Goal: Information Seeking & Learning: Learn about a topic

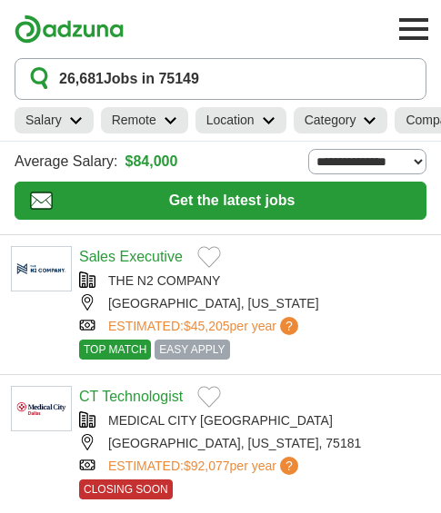
click at [242, 82] on button "26,681 Jobs in 75149" at bounding box center [221, 79] width 412 height 42
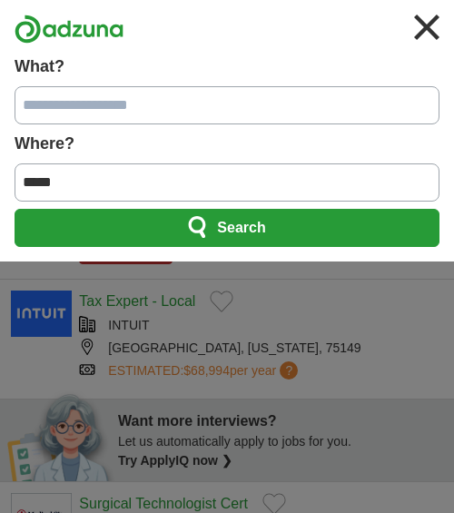
click at [110, 105] on input "What?" at bounding box center [227, 105] width 425 height 38
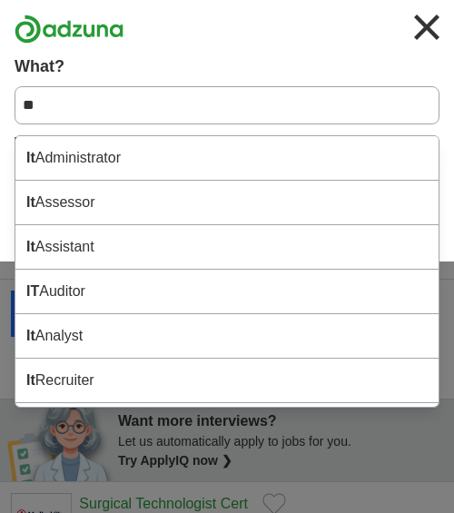
type input "**"
click at [15, 209] on button "Search" at bounding box center [227, 228] width 425 height 38
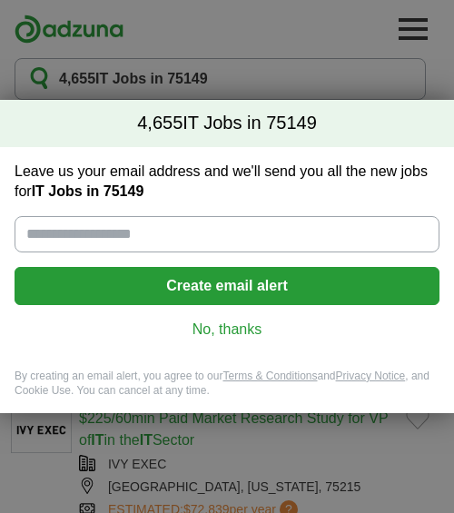
click at [243, 335] on link "No, thanks" at bounding box center [227, 330] width 396 height 20
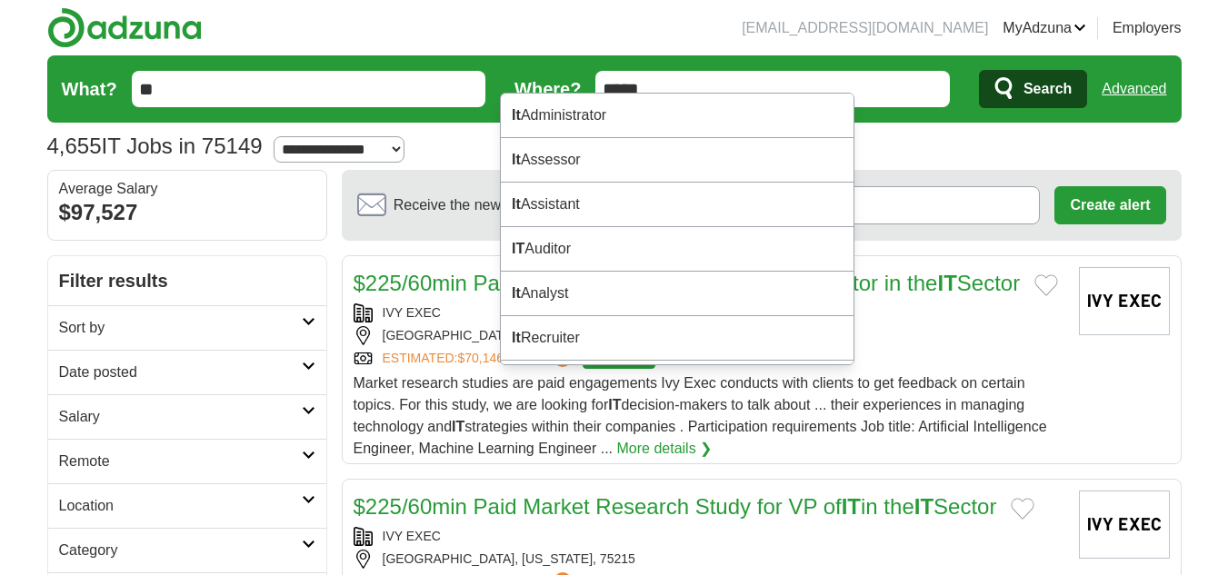
click at [290, 88] on input "**" at bounding box center [309, 89] width 354 height 36
type input "*"
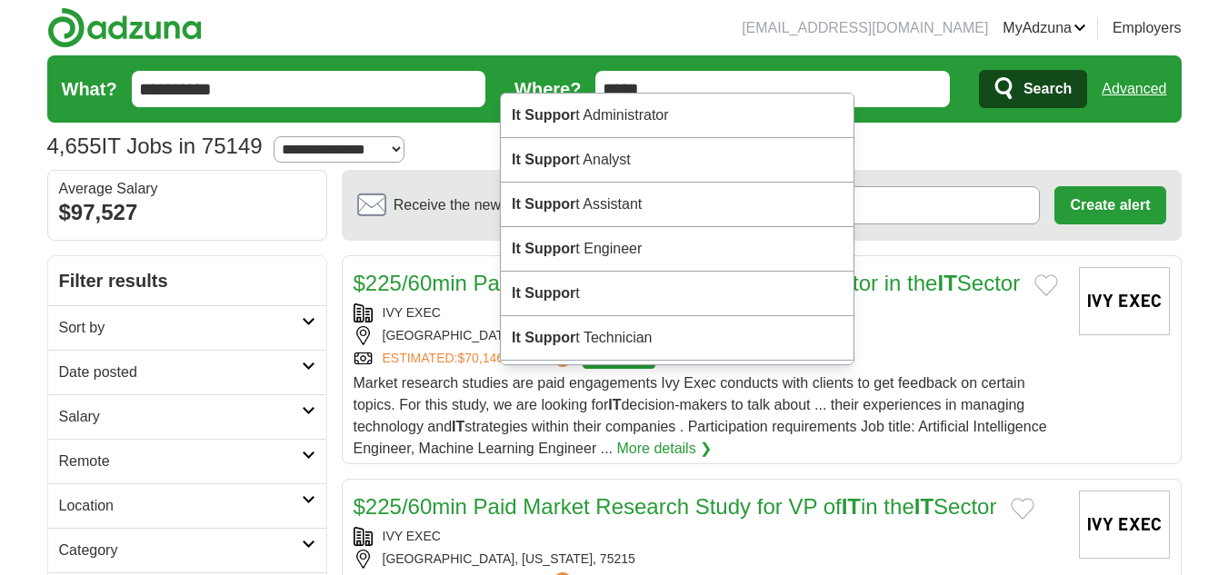
type input "**********"
click at [454, 70] on button "Search" at bounding box center [1033, 89] width 108 height 38
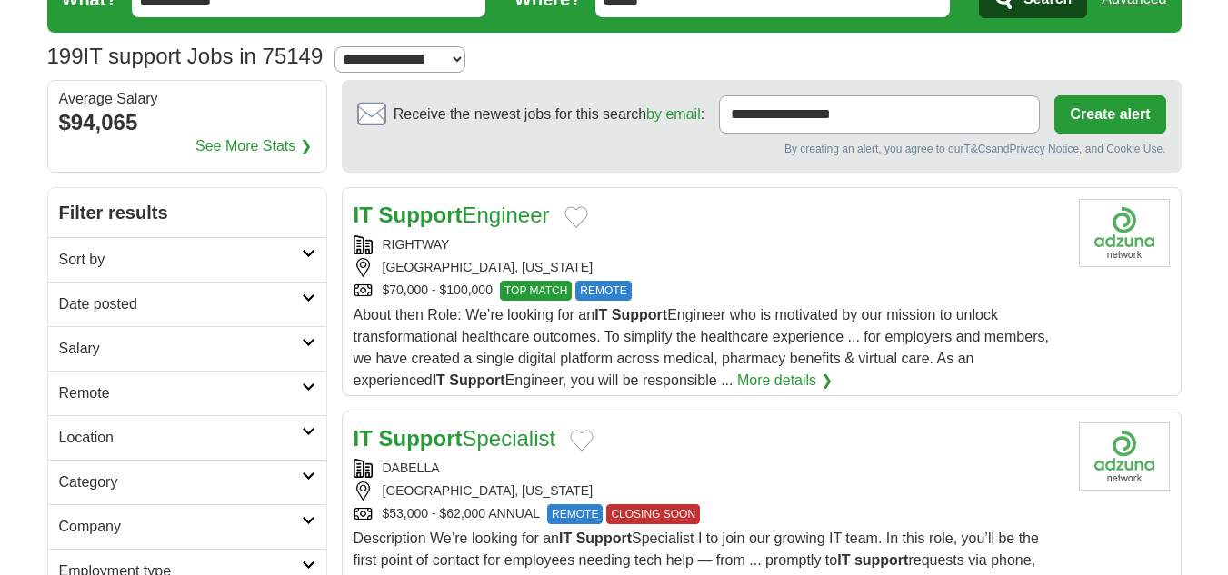
scroll to position [106, 0]
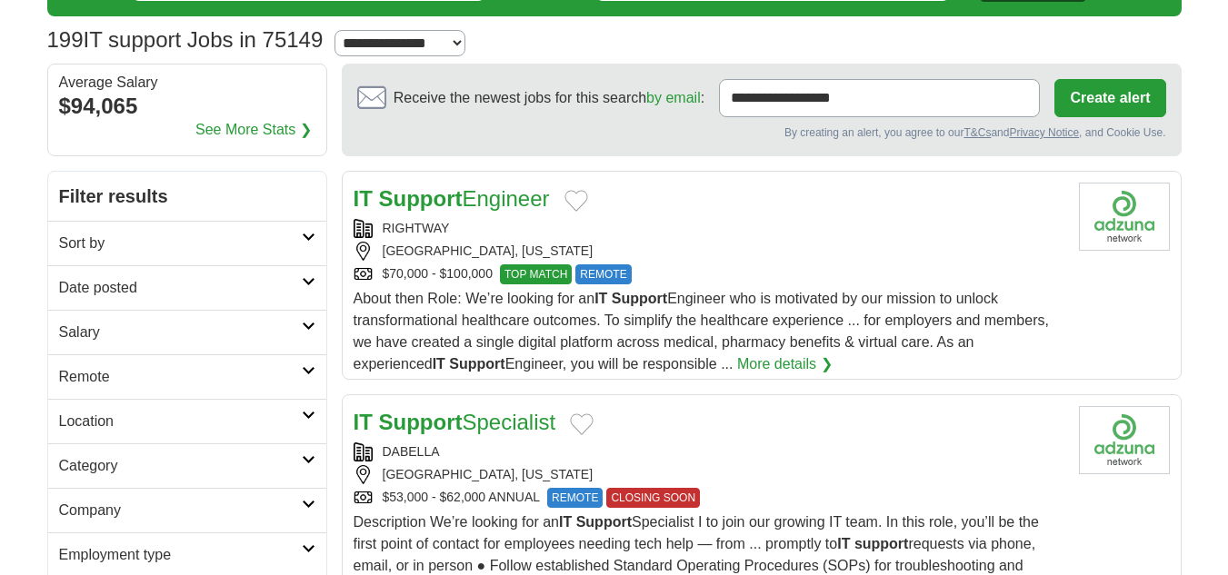
click at [737, 369] on link "More details ❯" at bounding box center [784, 365] width 95 height 22
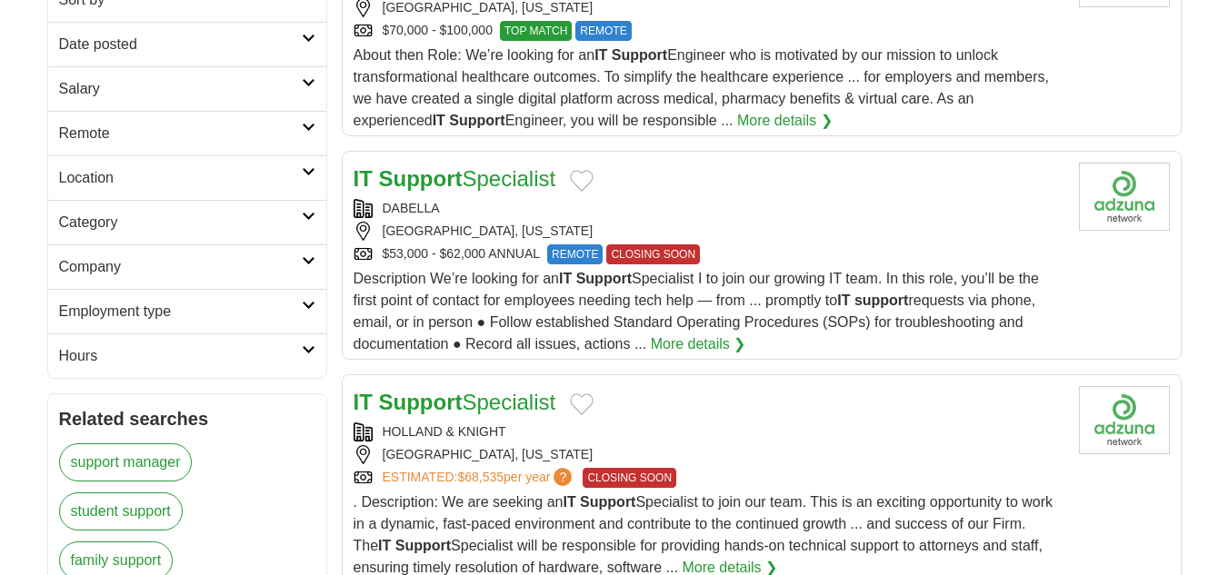
scroll to position [387, 0]
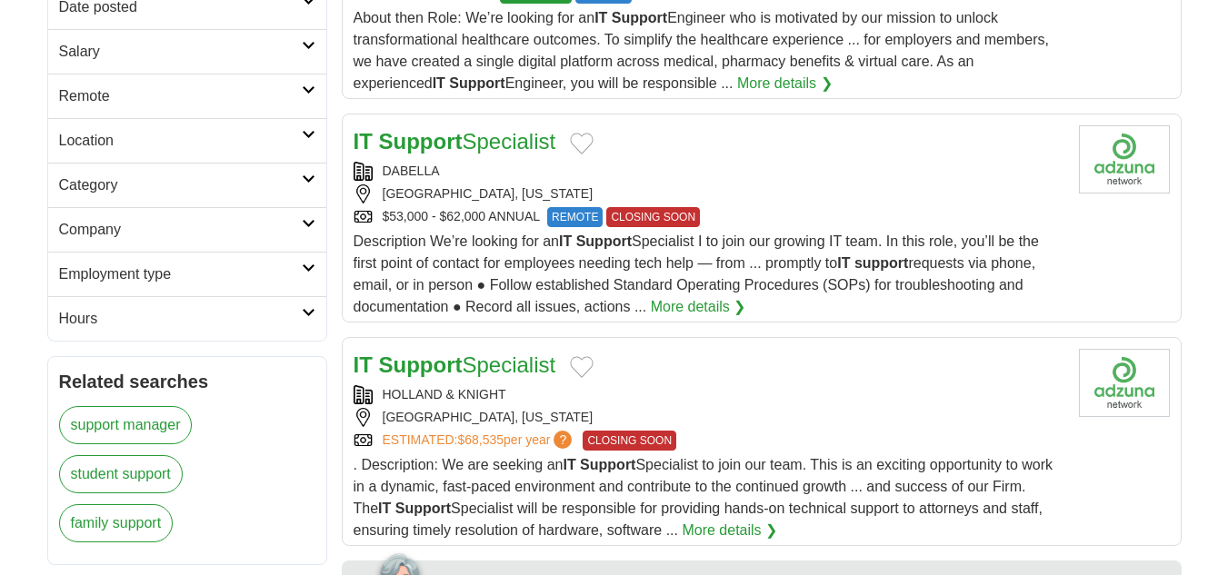
click at [712, 312] on link "More details ❯" at bounding box center [698, 307] width 95 height 22
click at [737, 533] on link "More details ❯" at bounding box center [729, 531] width 95 height 22
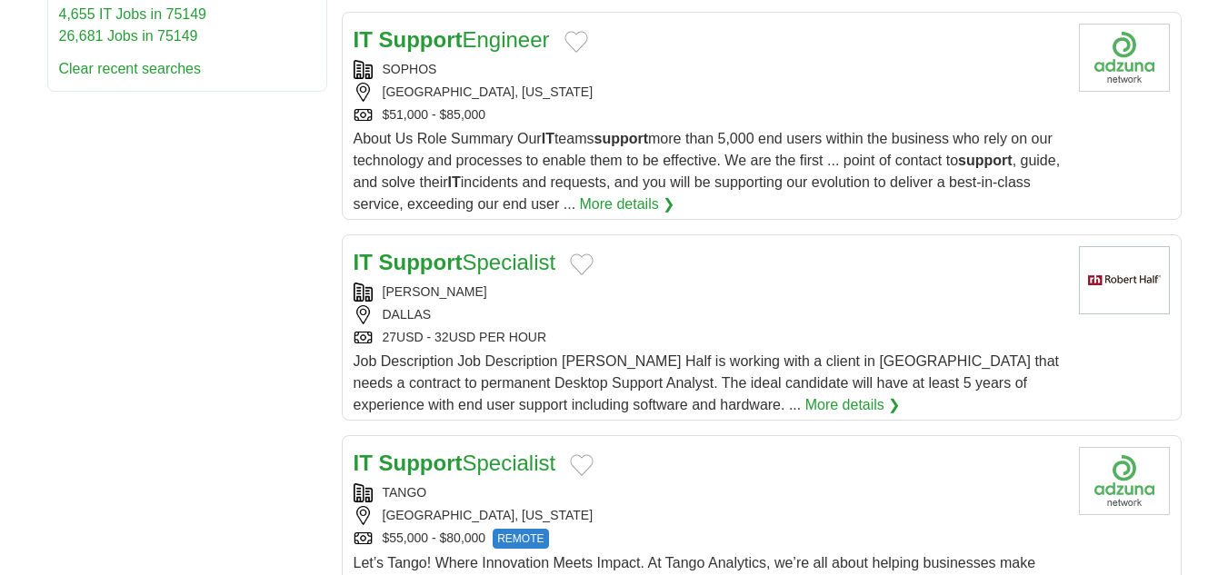
scroll to position [1019, 0]
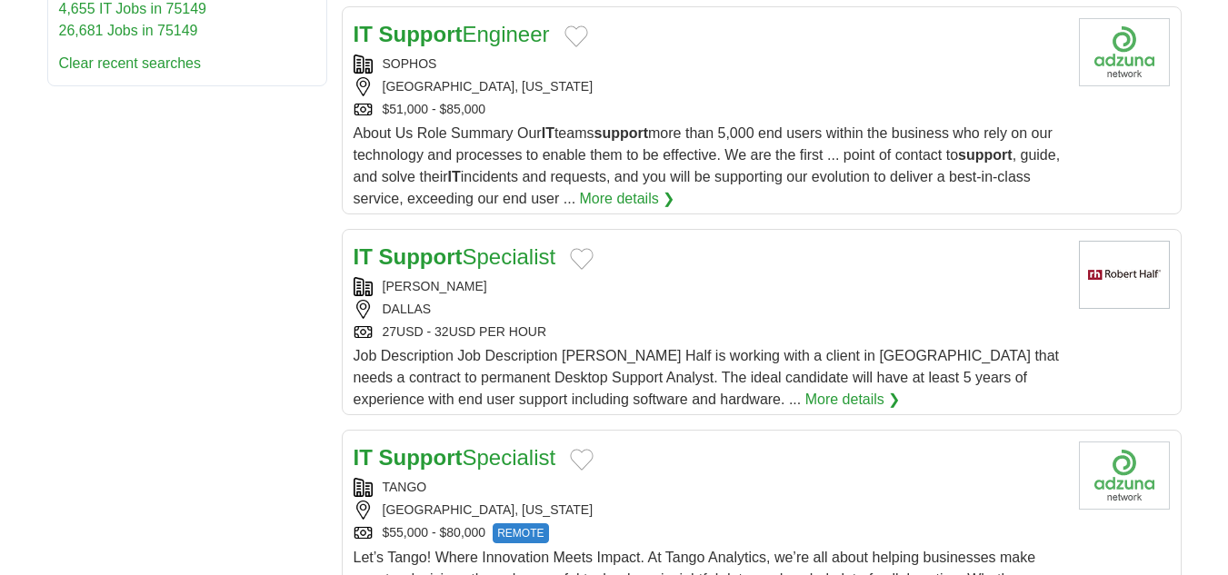
click at [664, 203] on link "More details ❯" at bounding box center [627, 199] width 95 height 22
